Goal: Information Seeking & Learning: Learn about a topic

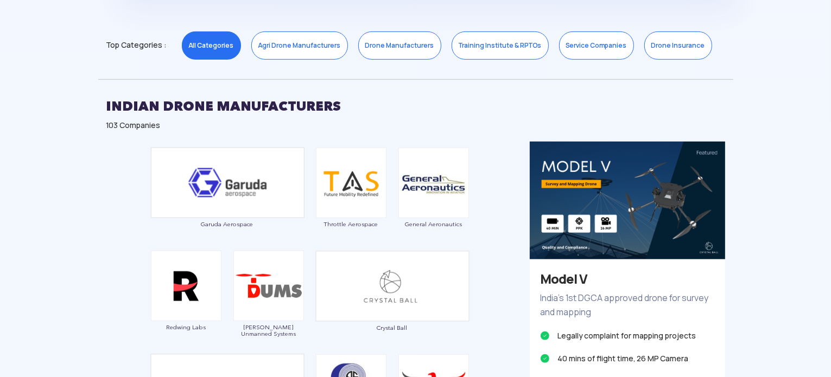
scroll to position [597, 0]
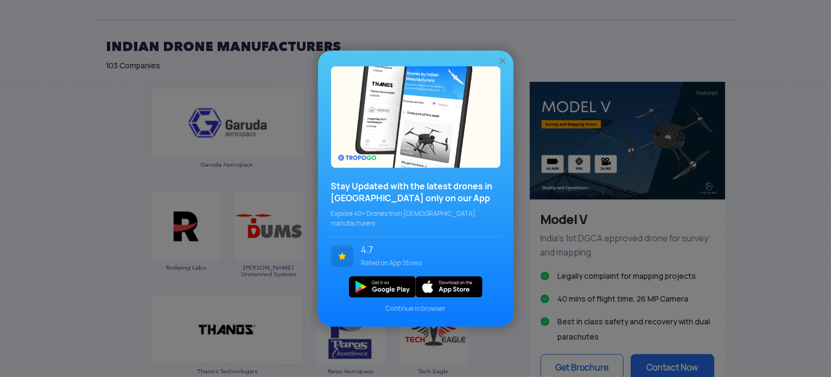
click at [500, 62] on img at bounding box center [502, 60] width 11 height 11
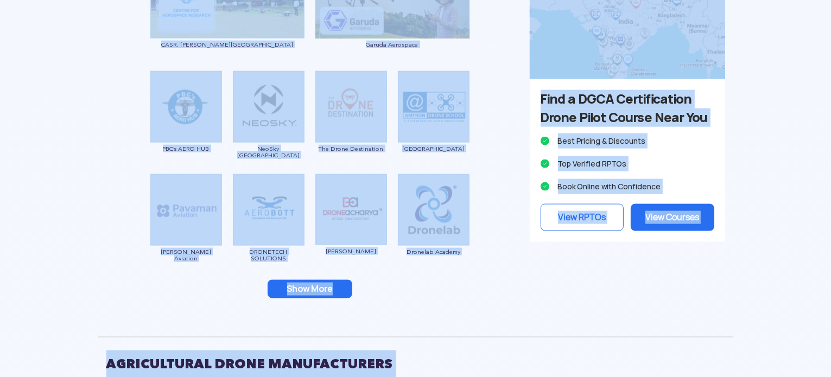
scroll to position [1550, 0]
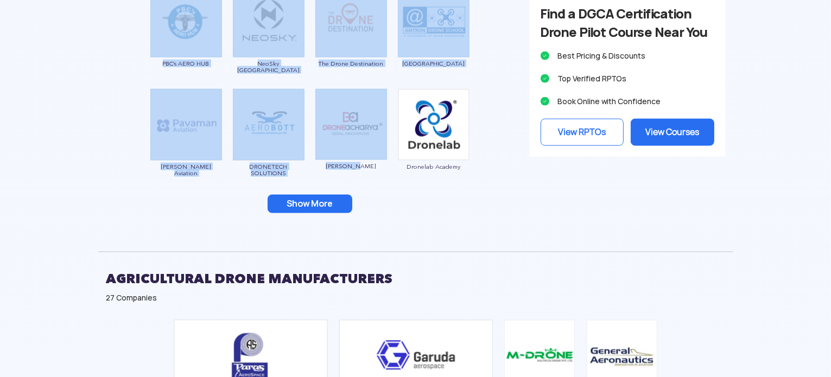
drag, startPoint x: 106, startPoint y: 47, endPoint x: 339, endPoint y: 206, distance: 281.5
click at [337, 212] on button "Show More" at bounding box center [310, 204] width 85 height 18
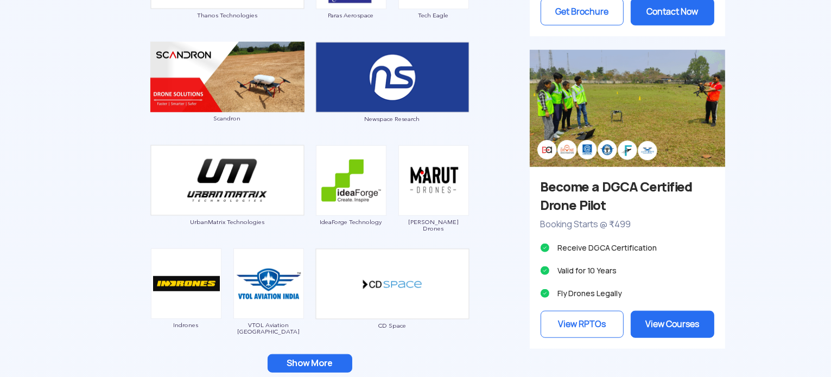
scroll to position [1116, 0]
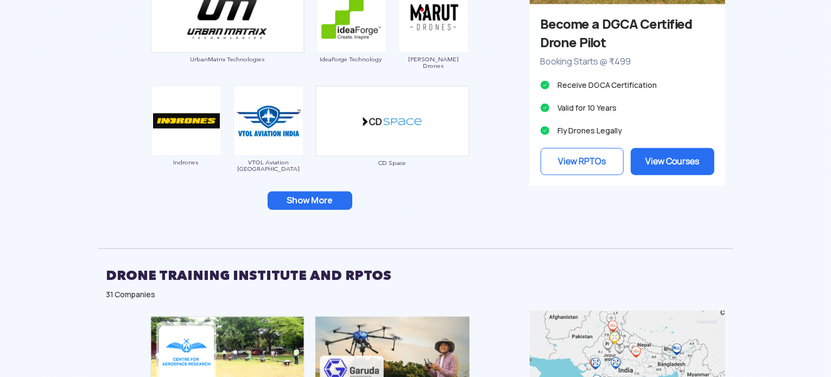
click at [313, 199] on button "Show More" at bounding box center [310, 201] width 85 height 18
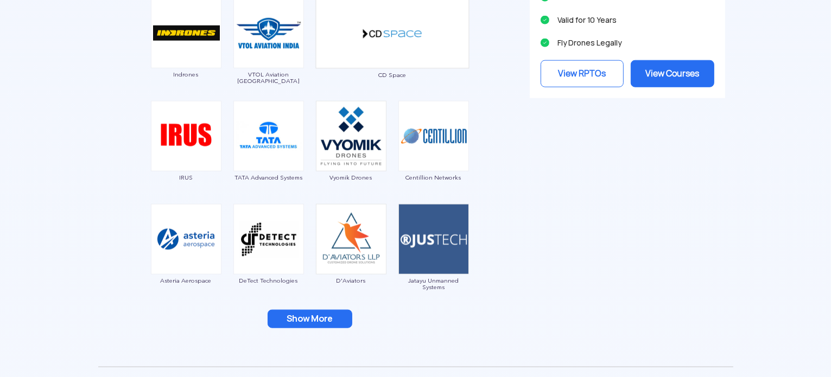
scroll to position [1387, 0]
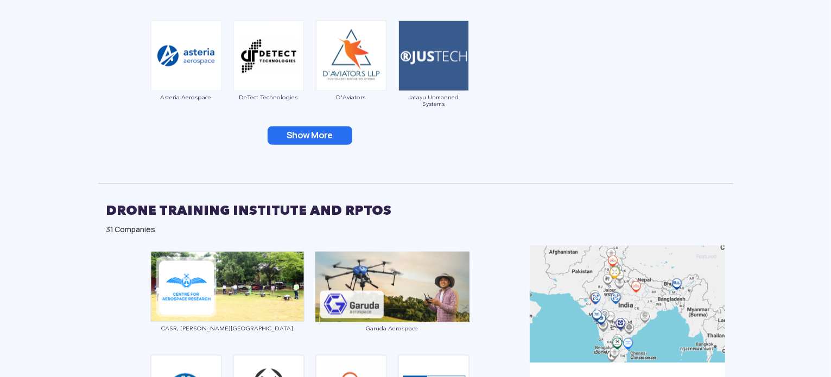
click at [311, 127] on button "Show More" at bounding box center [310, 135] width 85 height 18
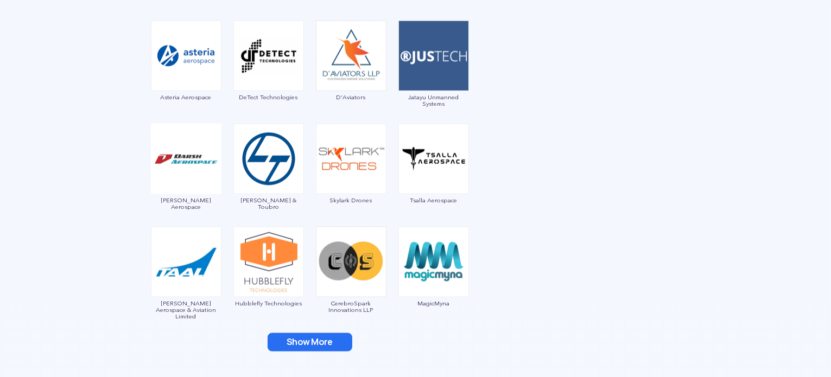
click at [309, 341] on button "Show More" at bounding box center [310, 342] width 85 height 18
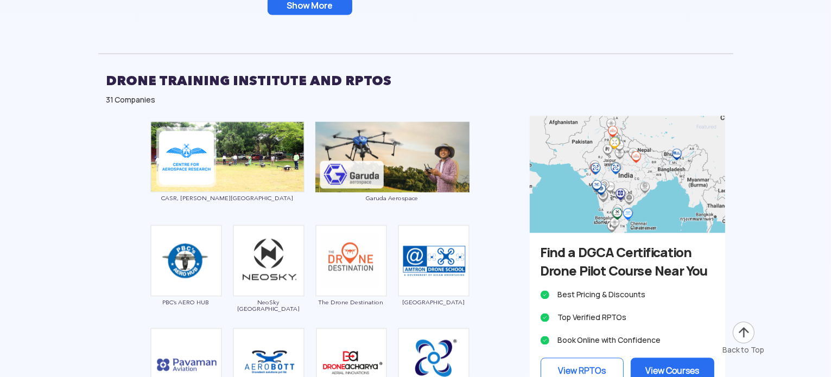
click at [318, 13] on button "Show More" at bounding box center [310, 6] width 85 height 18
click at [326, 8] on button "Show More" at bounding box center [310, 6] width 85 height 18
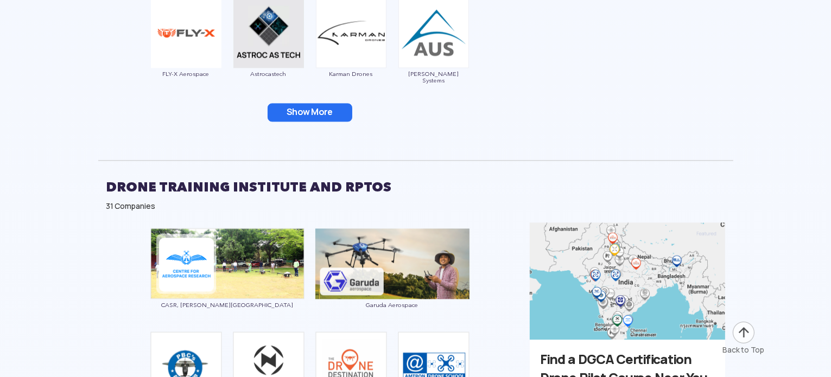
scroll to position [2179, 0]
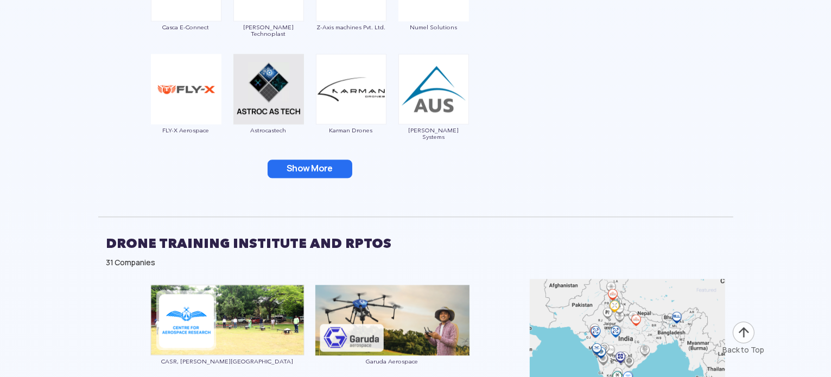
click at [319, 167] on button "Show More" at bounding box center [310, 169] width 85 height 18
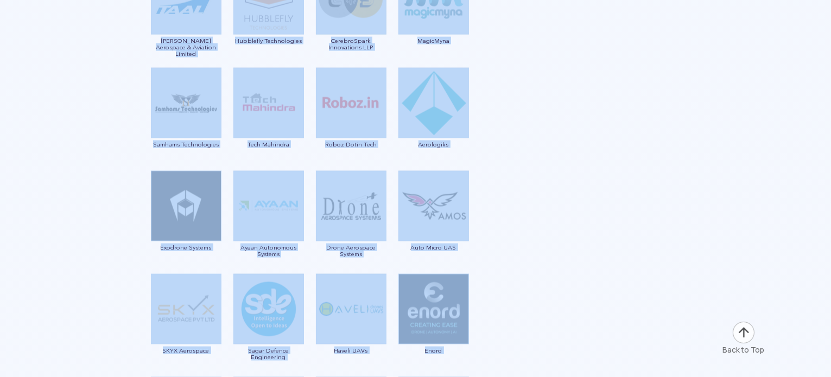
scroll to position [1669, 0]
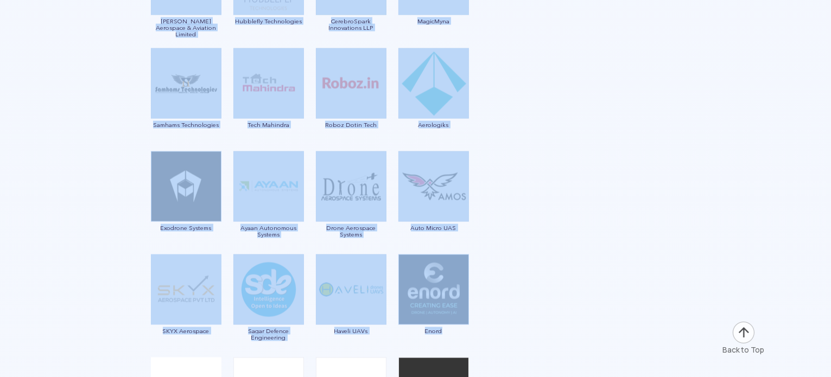
drag, startPoint x: 136, startPoint y: 95, endPoint x: 467, endPoint y: 335, distance: 409.1
copy div "Garuda Aerospace Throttle Aerospace General Aeronautics Redwing Labs [PERSON_NA…"
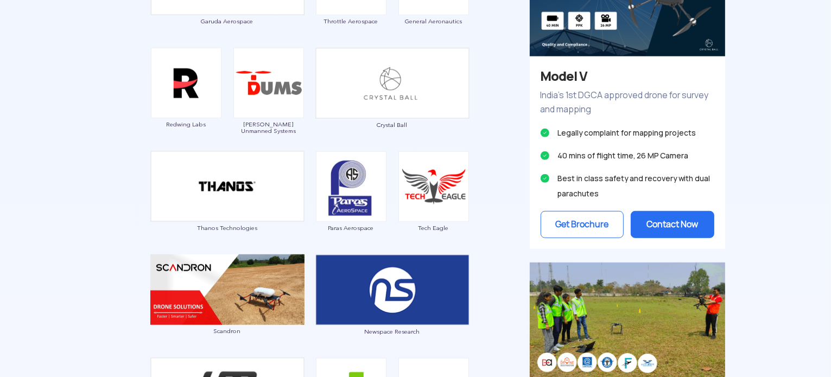
scroll to position [814, 0]
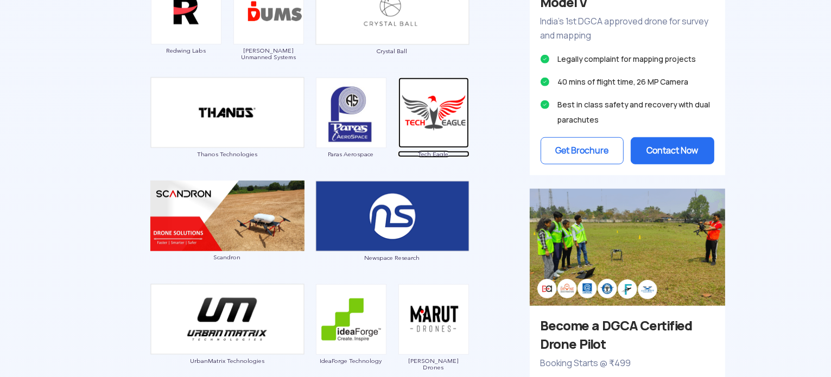
click at [428, 121] on img at bounding box center [433, 113] width 71 height 71
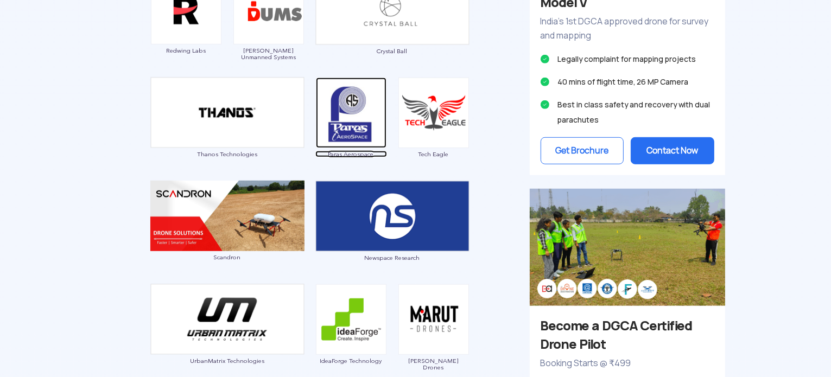
click at [351, 117] on img at bounding box center [351, 113] width 71 height 71
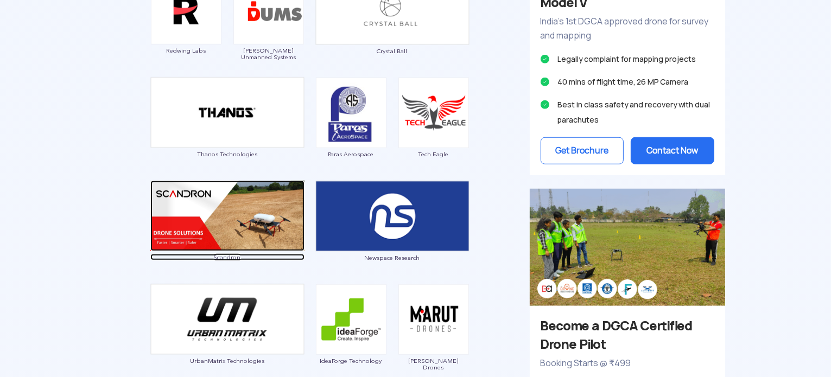
click at [221, 199] on img at bounding box center [227, 216] width 154 height 71
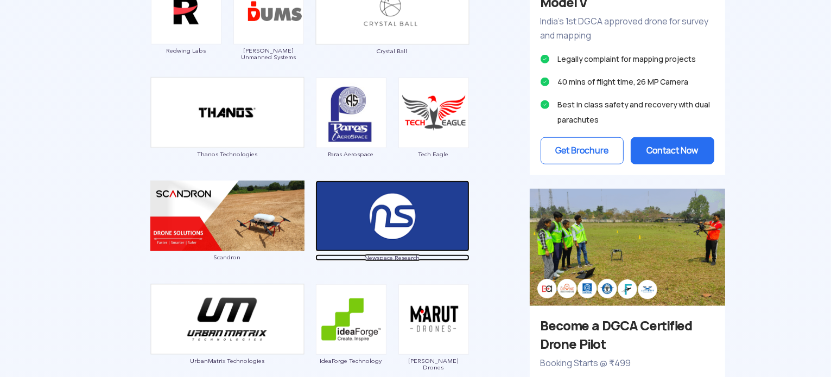
click at [412, 197] on img at bounding box center [392, 216] width 154 height 71
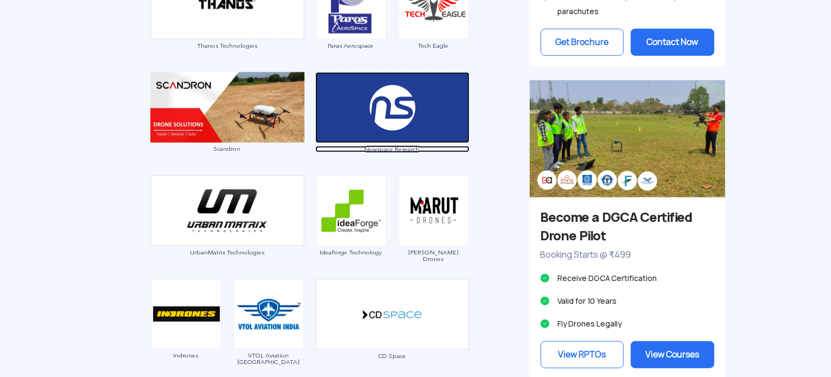
scroll to position [977, 0]
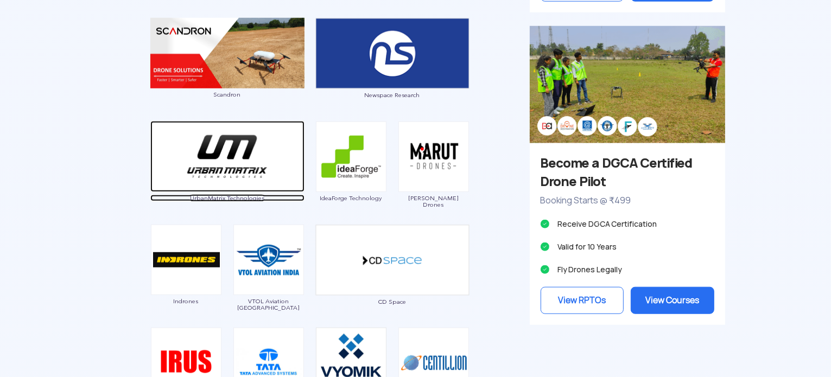
click at [251, 180] on img at bounding box center [227, 156] width 154 height 71
click at [242, 176] on img at bounding box center [227, 156] width 154 height 71
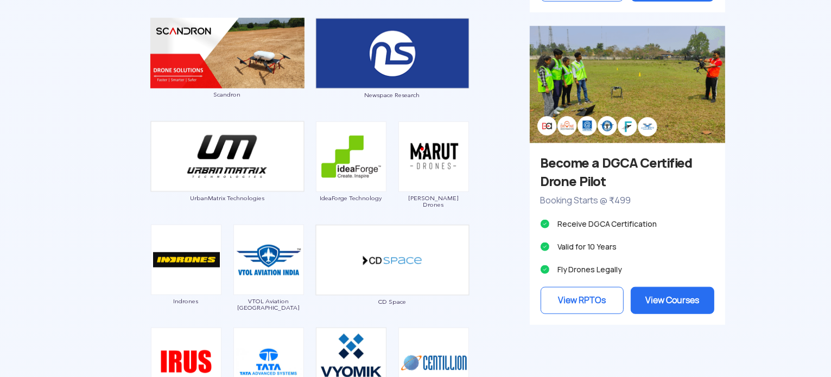
click at [431, 157] on img at bounding box center [433, 157] width 71 height 71
click at [441, 152] on img at bounding box center [433, 157] width 71 height 71
click at [196, 276] on img at bounding box center [186, 260] width 71 height 71
click at [454, 130] on img at bounding box center [433, 157] width 71 height 71
click at [443, 145] on img at bounding box center [433, 157] width 71 height 71
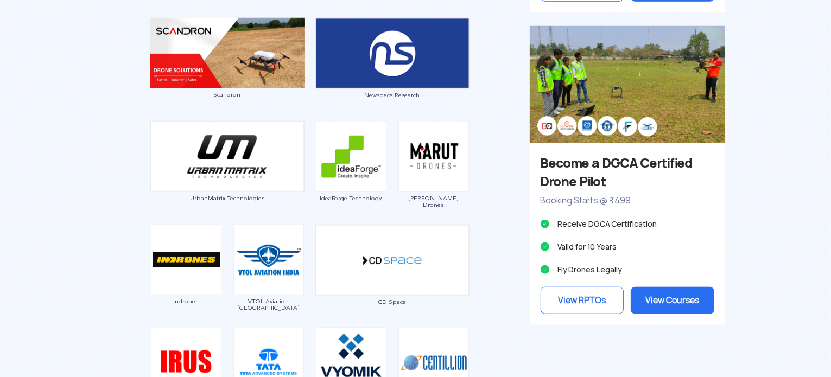
click at [443, 145] on img at bounding box center [433, 157] width 71 height 71
click at [441, 150] on img at bounding box center [433, 157] width 71 height 71
click at [441, 152] on img at bounding box center [433, 157] width 71 height 71
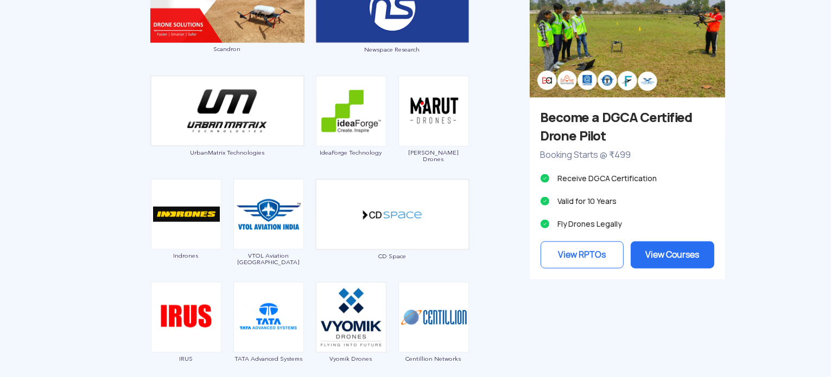
scroll to position [1085, 0]
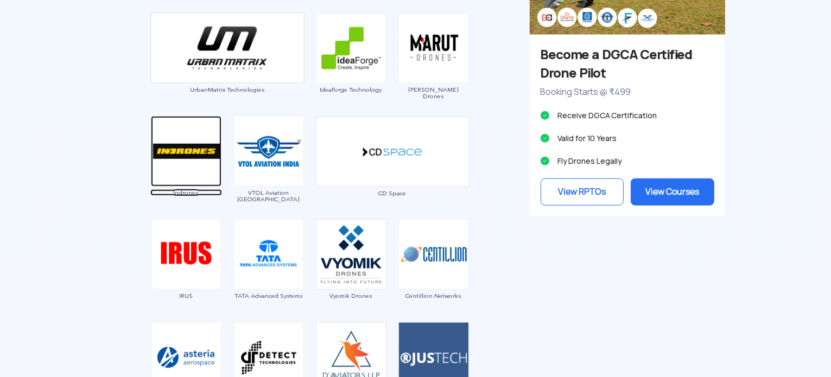
click at [171, 169] on img at bounding box center [186, 151] width 71 height 71
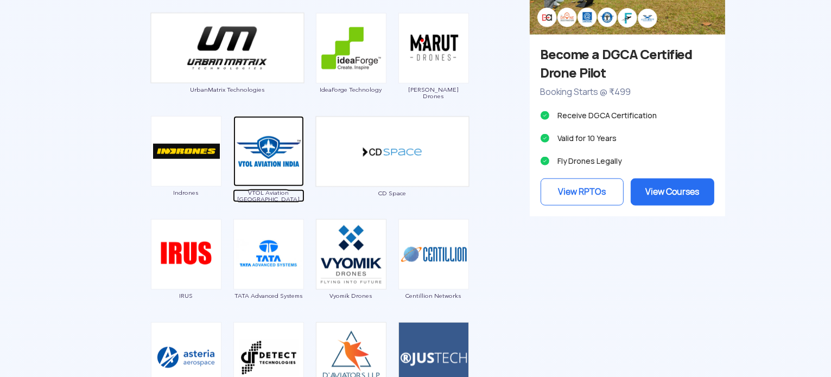
click at [265, 172] on img at bounding box center [268, 151] width 71 height 71
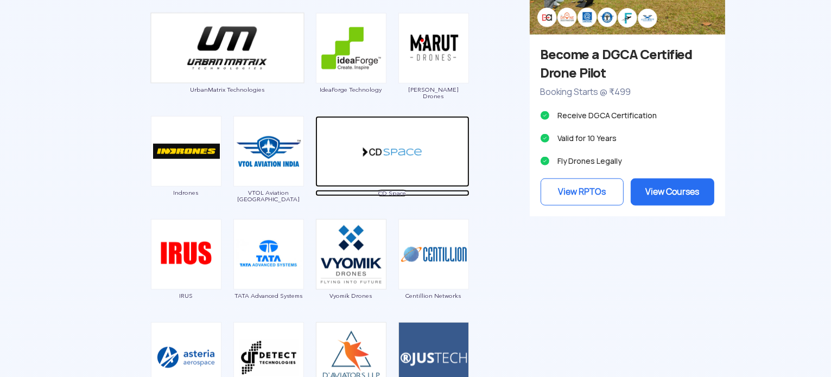
click at [402, 129] on img at bounding box center [392, 151] width 154 height 71
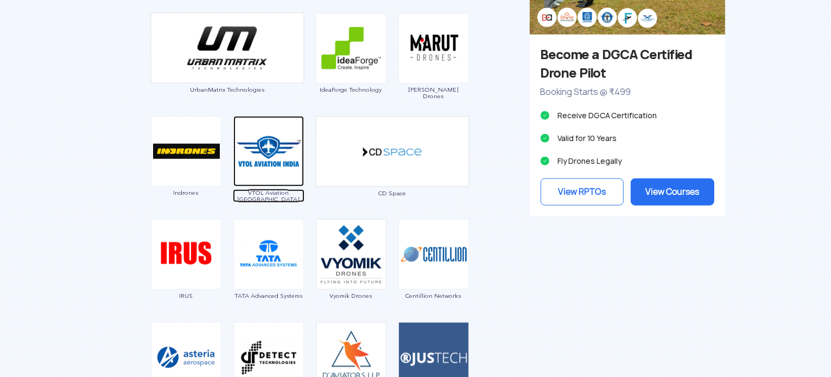
click at [274, 185] on img at bounding box center [268, 151] width 71 height 71
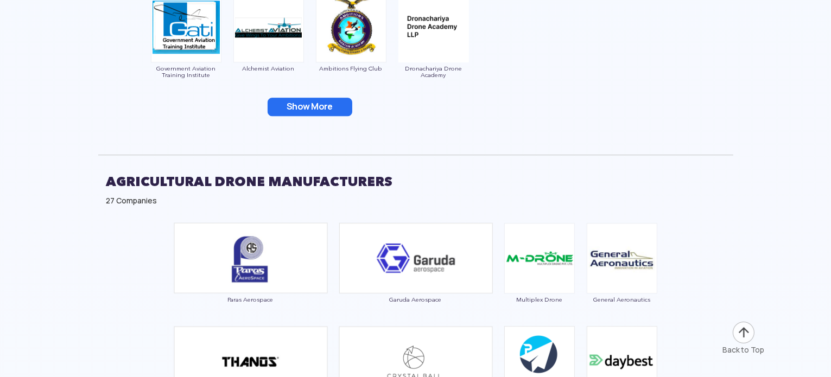
scroll to position [2985, 0]
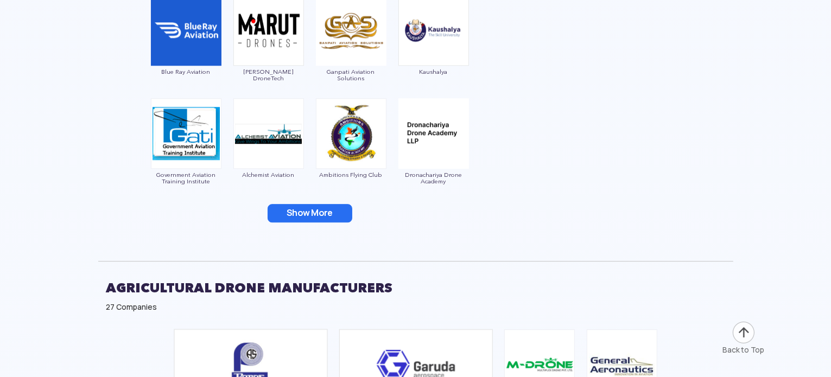
click at [269, 214] on button "Show More" at bounding box center [310, 213] width 85 height 18
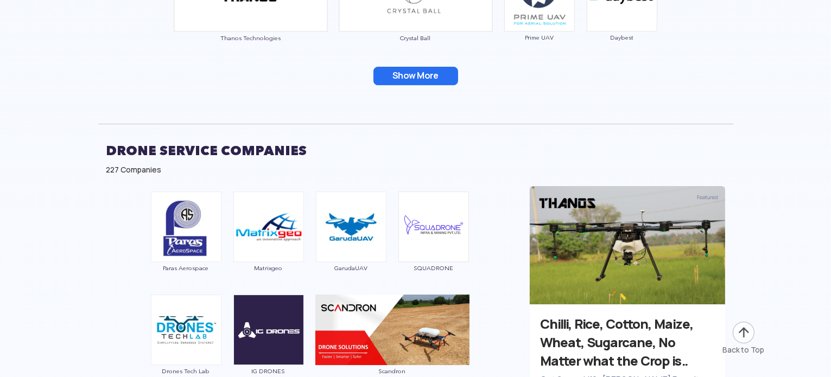
scroll to position [3690, 0]
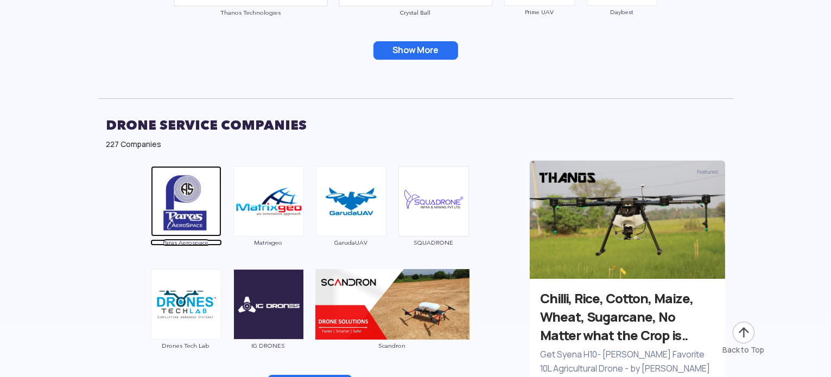
click at [192, 203] on img at bounding box center [186, 201] width 71 height 71
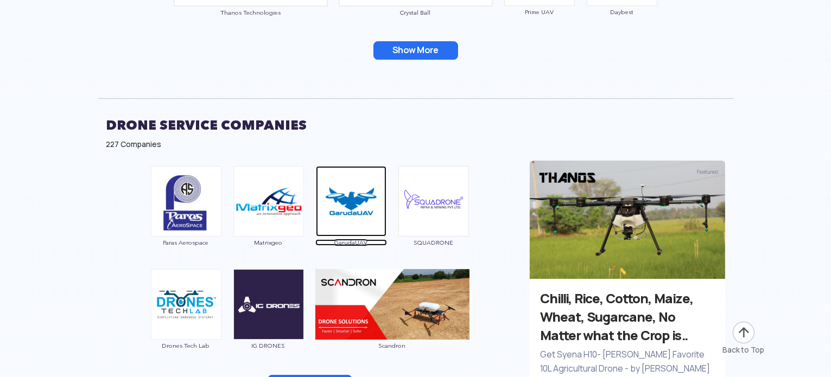
click at [356, 206] on img at bounding box center [351, 201] width 71 height 71
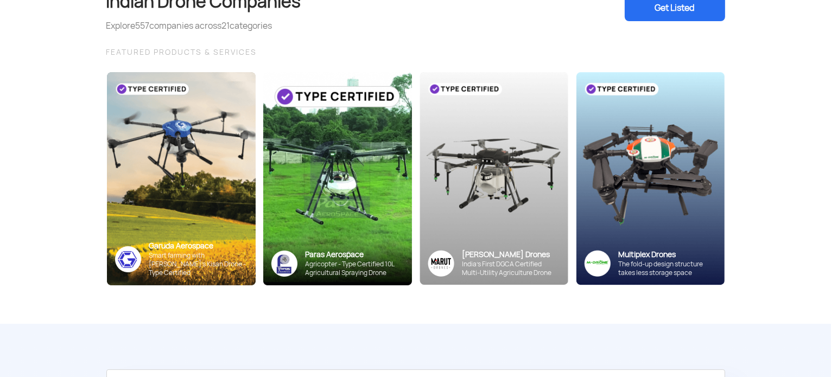
scroll to position [0, 0]
